Goal: Information Seeking & Learning: Learn about a topic

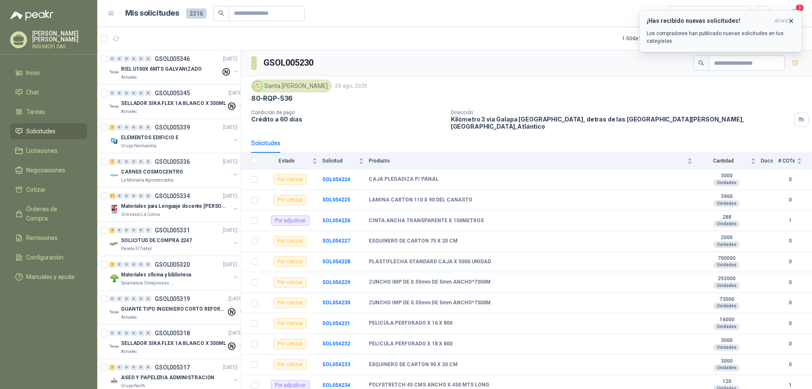
click at [710, 25] on div "¡Has recibido nuevas solicitudes! ahora Los compradores han publicado nuevas so…" at bounding box center [720, 30] width 148 height 27
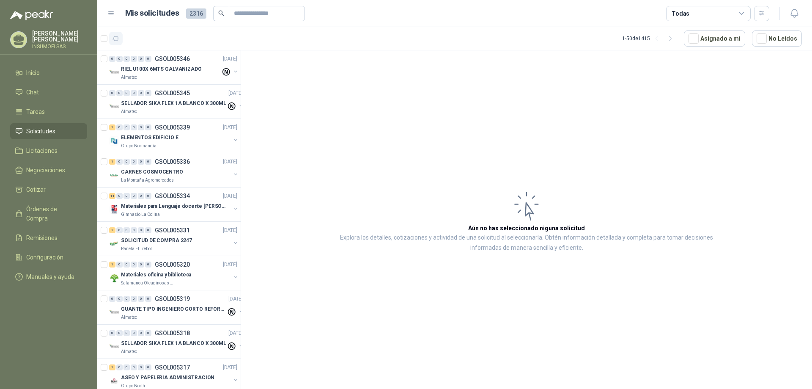
click at [116, 37] on icon "button" at bounding box center [115, 38] width 7 height 7
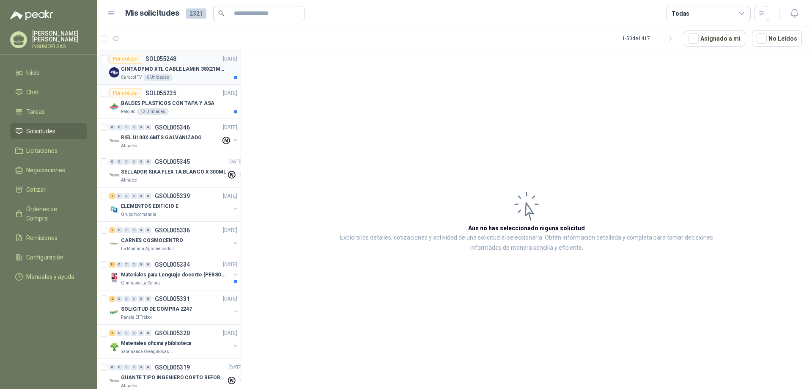
click at [170, 69] on p "CINTA DYMO XTL CABLE LAMIN 38X21MMBLANCO" at bounding box center [173, 69] width 105 height 8
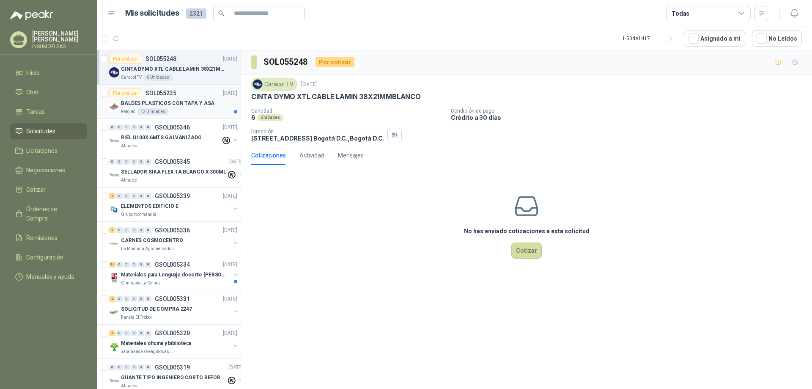
click at [191, 105] on p "BALDES PLASTICOS CON TAPA Y ASA" at bounding box center [167, 103] width 93 height 8
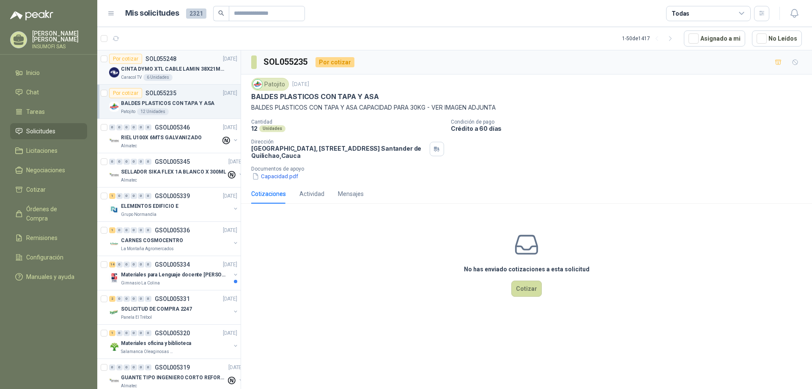
click at [178, 65] on p "CINTA DYMO XTL CABLE LAMIN 38X21MMBLANCO" at bounding box center [173, 69] width 105 height 8
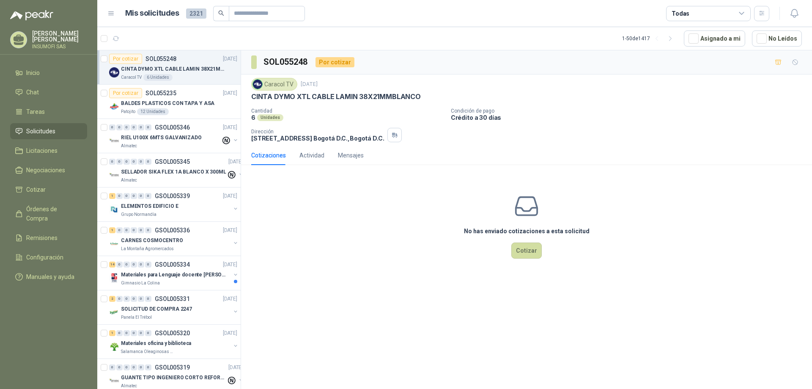
click at [160, 72] on p "CINTA DYMO XTL CABLE LAMIN 38X21MMBLANCO" at bounding box center [173, 69] width 105 height 8
click at [160, 67] on p "CINTA DYMO XTL CABLE LAMIN 38X21MMBLANCO" at bounding box center [173, 69] width 105 height 8
click at [315, 154] on div "Actividad" at bounding box center [311, 155] width 25 height 9
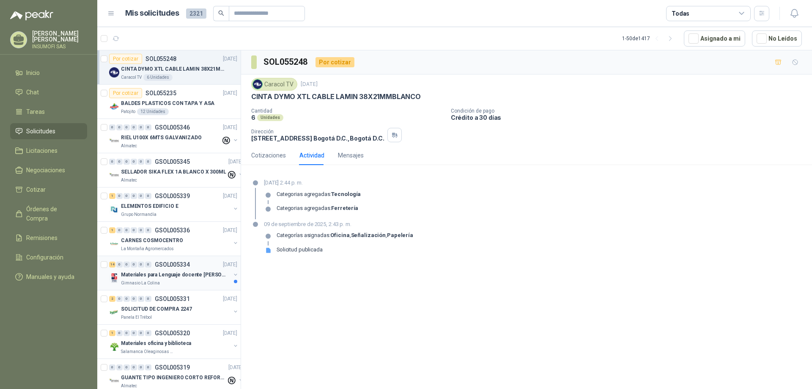
click at [186, 275] on p "Materiales para Lenguaje docente [PERSON_NAME]" at bounding box center [173, 275] width 105 height 8
